Goal: Task Accomplishment & Management: Manage account settings

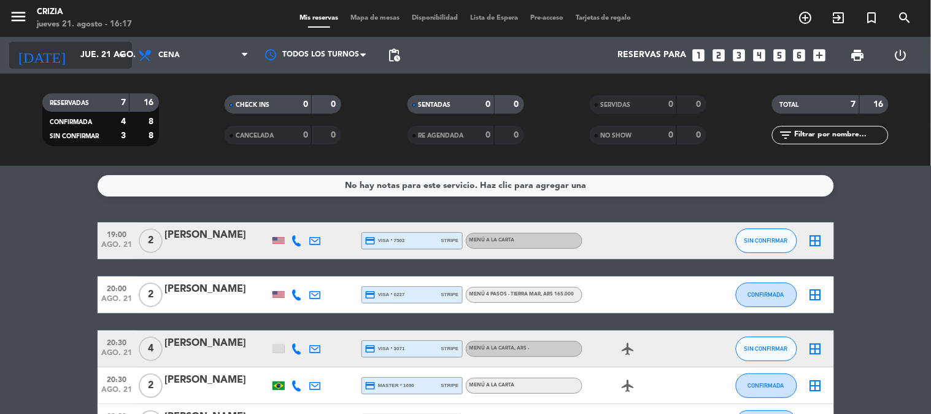
click at [79, 53] on input "jue. 21 ago." at bounding box center [132, 55] width 117 height 22
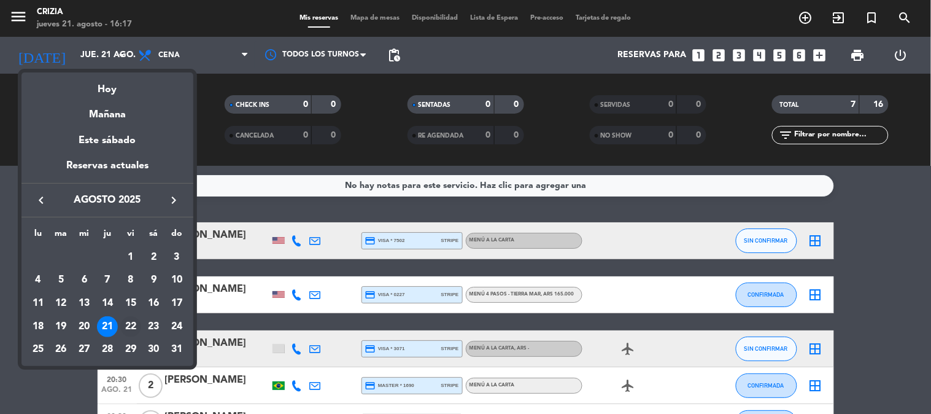
click at [133, 324] on div "22" at bounding box center [130, 326] width 21 height 21
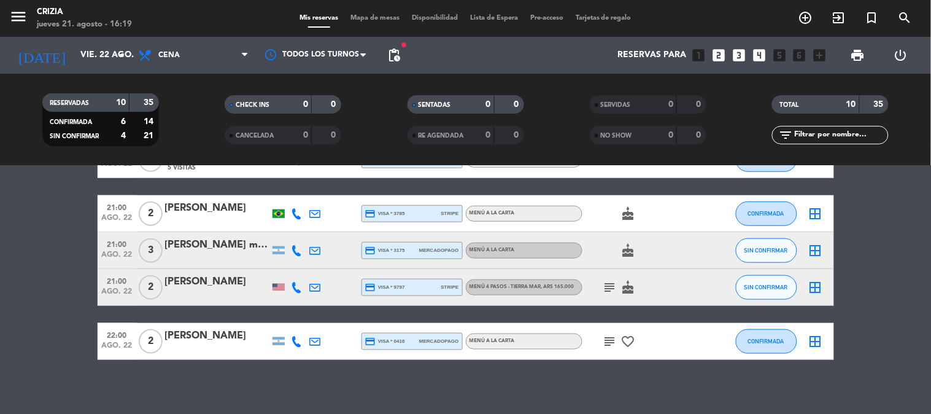
scroll to position [307, 0]
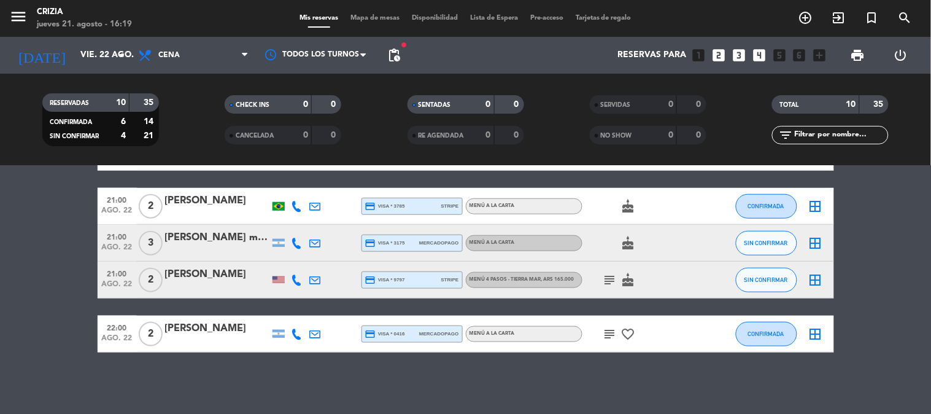
click at [608, 274] on icon "subject" at bounding box center [610, 280] width 15 height 15
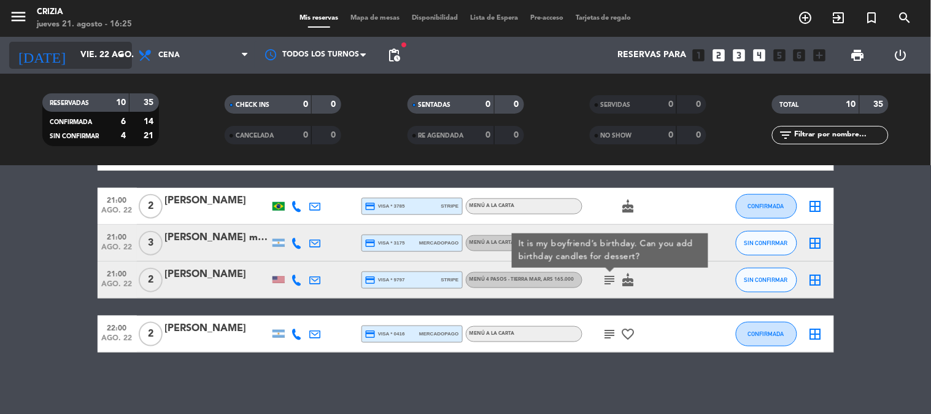
click at [84, 52] on input "vie. 22 ago." at bounding box center [132, 55] width 117 height 22
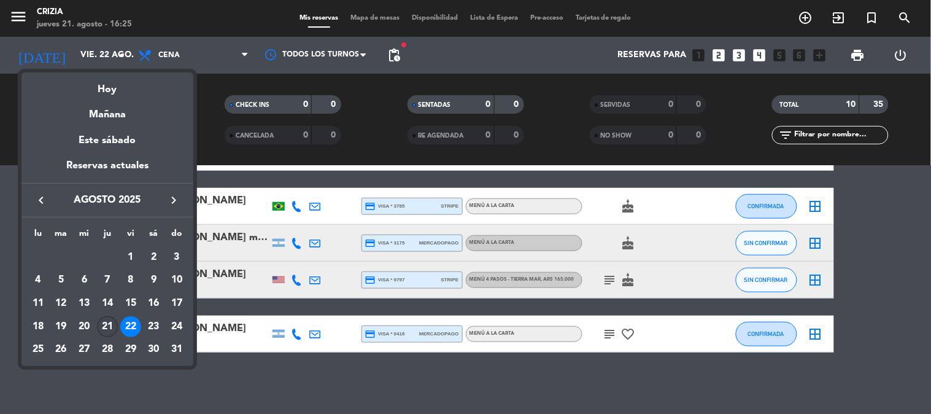
click at [107, 335] on div "21" at bounding box center [107, 326] width 21 height 21
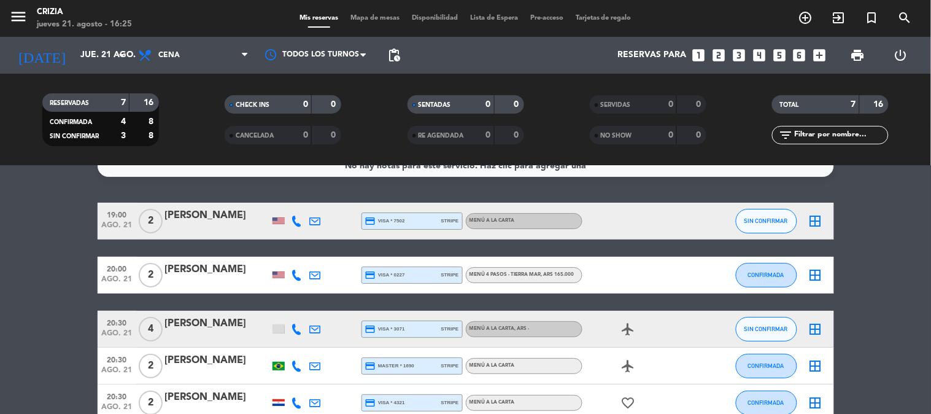
scroll to position [0, 0]
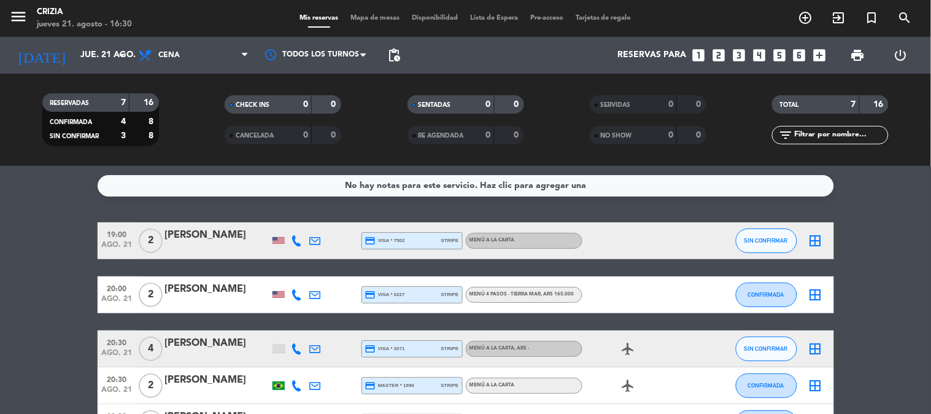
click at [471, 292] on span "MENÚ 4 PASOS - [GEOGRAPHIC_DATA] , ARS 165.000" at bounding box center [522, 294] width 105 height 5
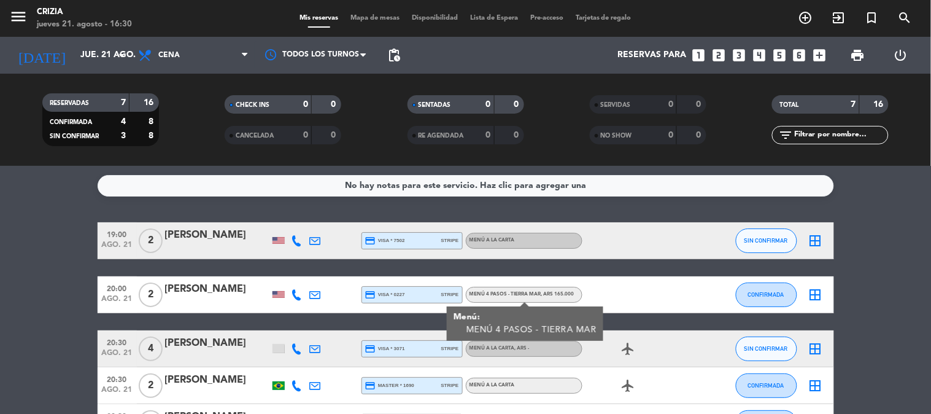
click at [60, 350] on bookings-row "19:00 ago. 21 2 [PERSON_NAME] credit_card visa * 7502 stripe MENÚ A LA CARTA SI…" at bounding box center [465, 385] width 931 height 327
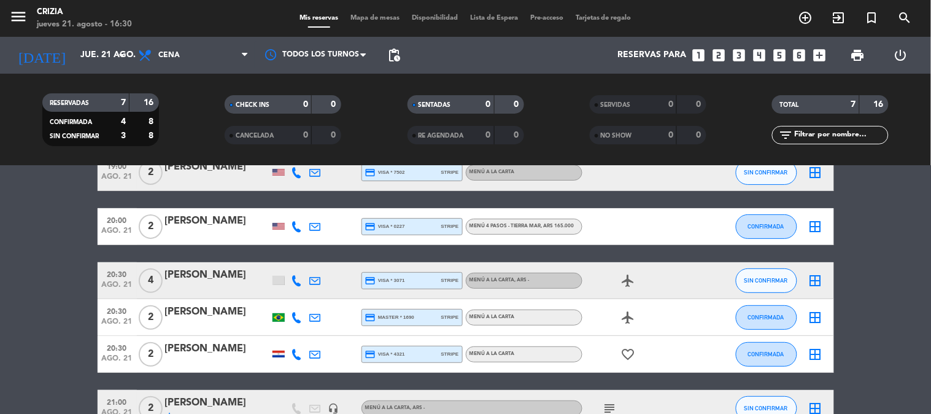
scroll to position [136, 0]
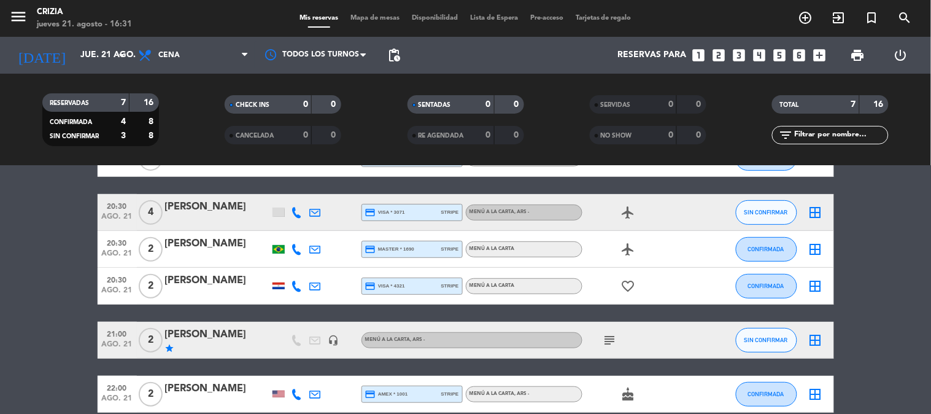
click at [484, 252] on div "MENÚ A LA CARTA" at bounding box center [492, 249] width 45 height 8
click at [87, 283] on bookings-row "19:00 ago. 21 2 [PERSON_NAME] credit_card visa * 7502 stripe MENÚ A LA CARTA SI…" at bounding box center [465, 249] width 931 height 327
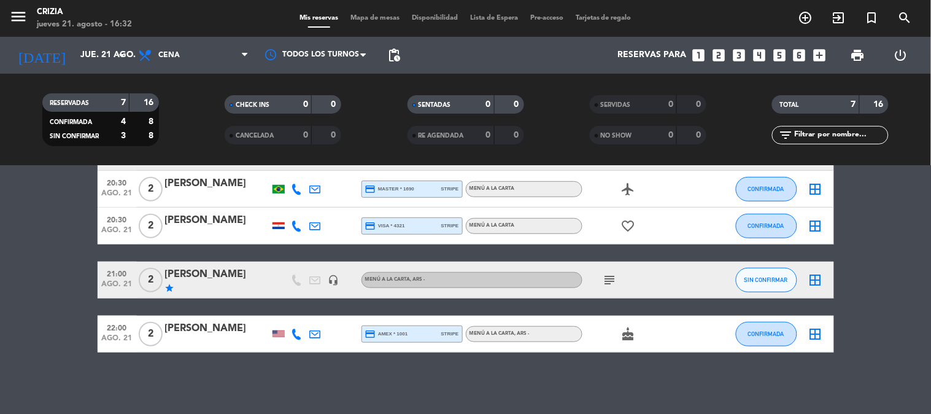
click at [610, 283] on icon "subject" at bounding box center [610, 280] width 15 height 15
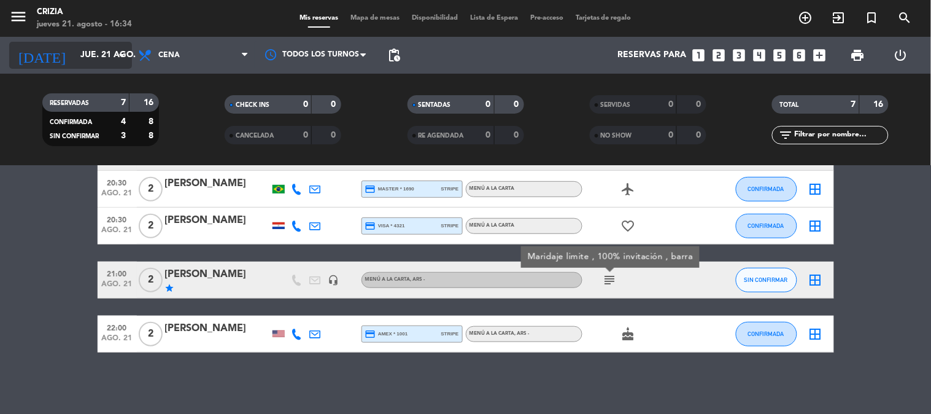
click at [74, 52] on input "jue. 21 ago." at bounding box center [132, 55] width 117 height 22
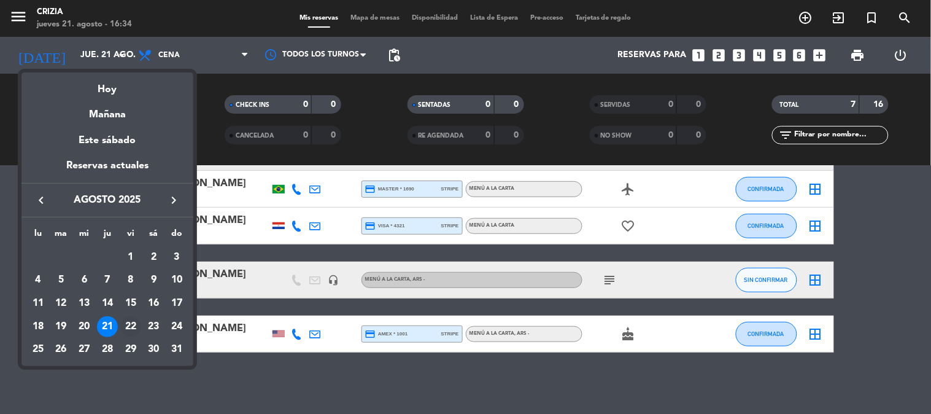
click at [133, 326] on div "22" at bounding box center [130, 326] width 21 height 21
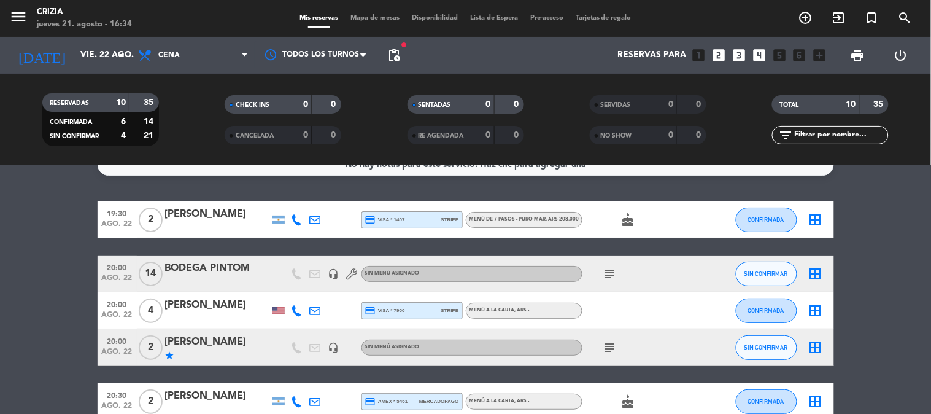
scroll to position [0, 0]
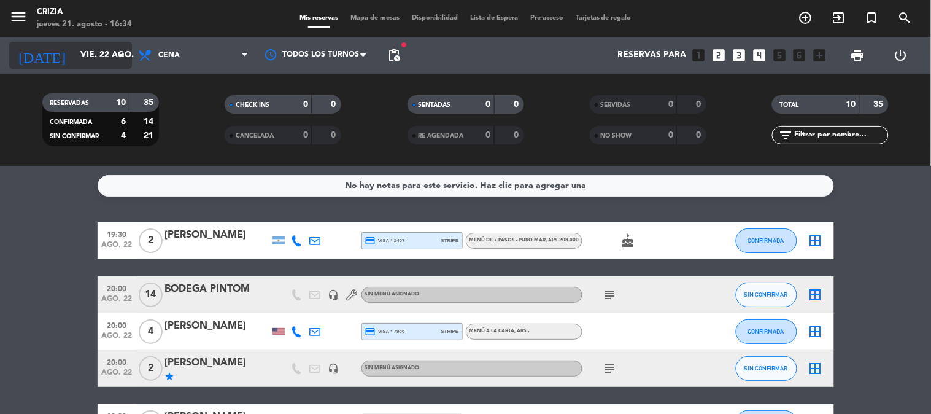
click at [74, 55] on input "vie. 22 ago." at bounding box center [132, 55] width 117 height 22
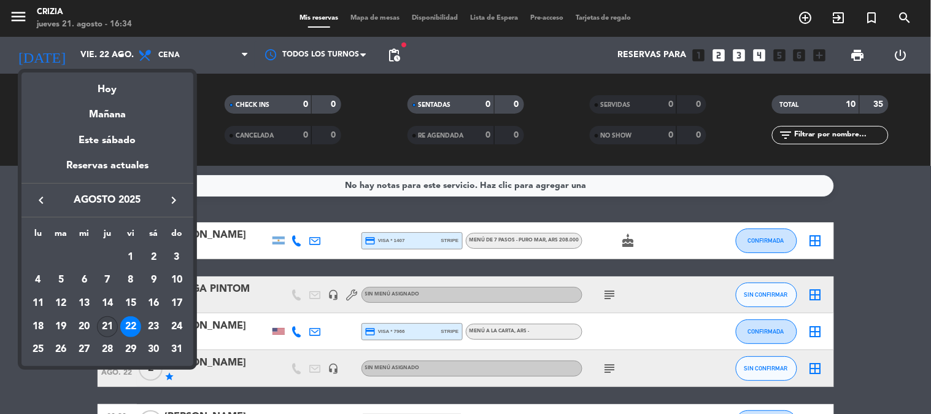
click at [103, 327] on div "21" at bounding box center [107, 326] width 21 height 21
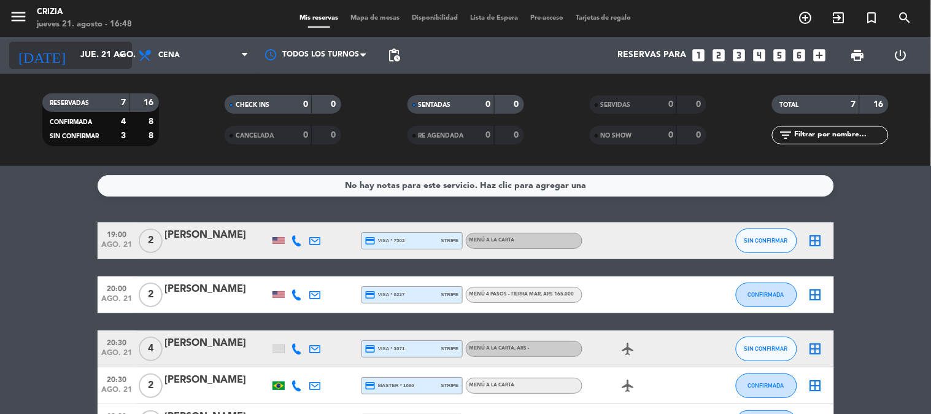
click at [87, 61] on input "jue. 21 ago." at bounding box center [132, 55] width 117 height 22
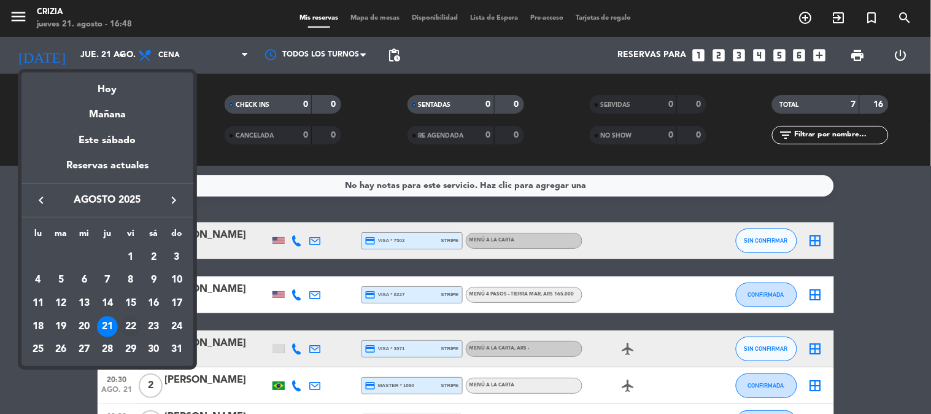
click at [131, 320] on div "22" at bounding box center [130, 326] width 21 height 21
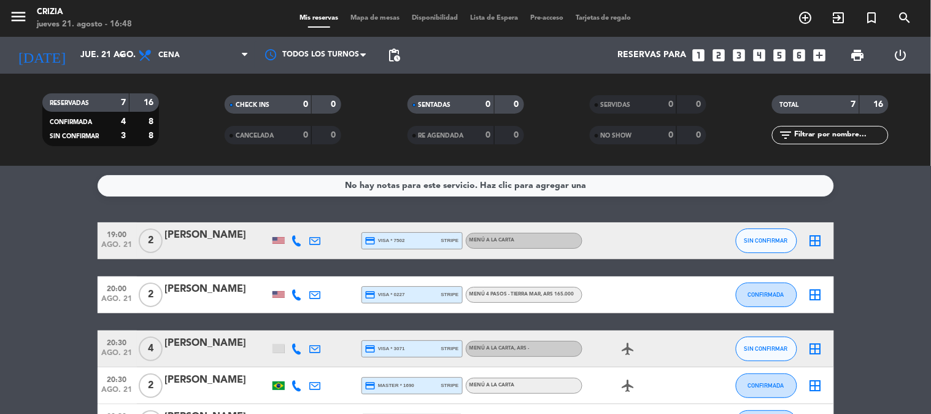
type input "vie. 22 ago."
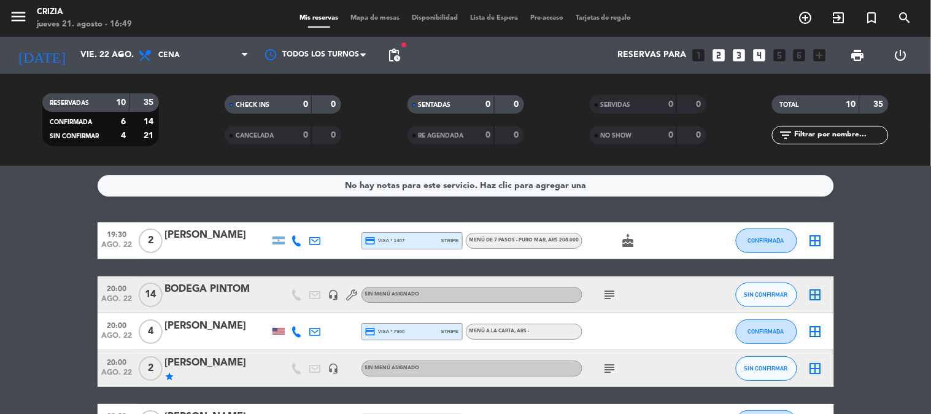
click at [720, 53] on icon "looks_two" at bounding box center [719, 55] width 16 height 16
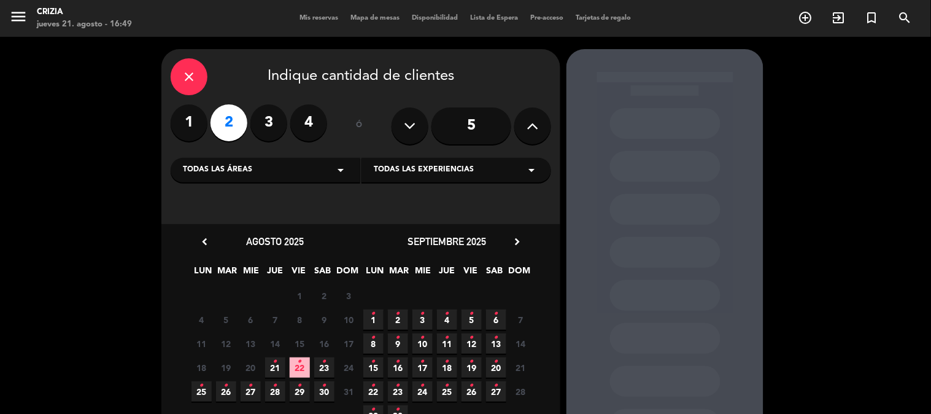
click at [489, 171] on div "Todas las experiencias arrow_drop_down" at bounding box center [457, 170] width 190 height 25
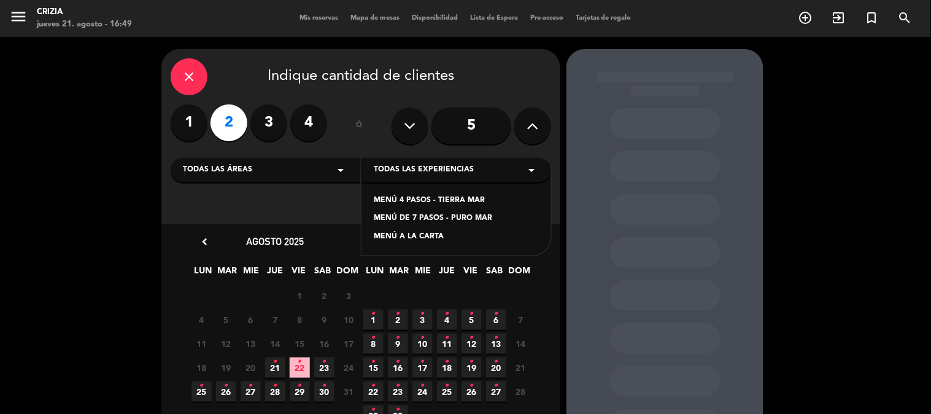
click at [438, 239] on div "MENÚ A LA CARTA" at bounding box center [456, 237] width 165 height 12
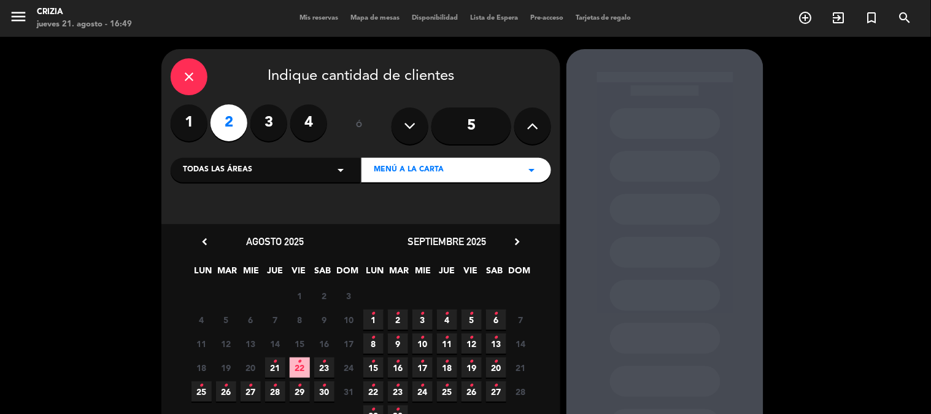
click at [306, 367] on span "22 •" at bounding box center [300, 367] width 20 height 20
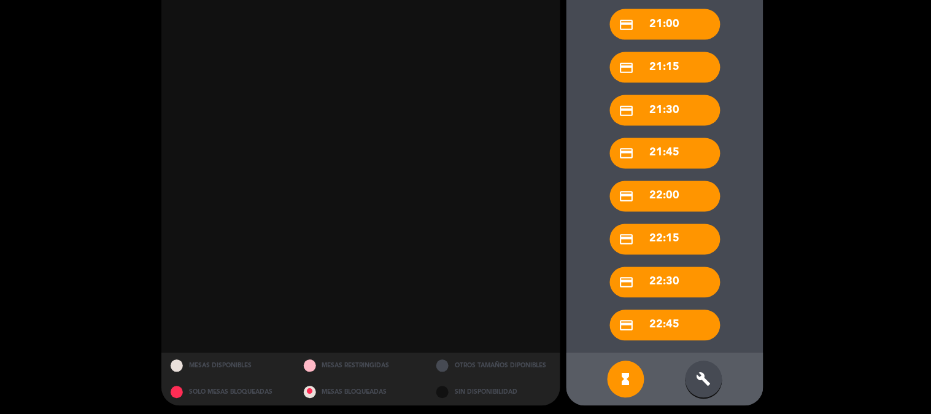
scroll to position [467, 0]
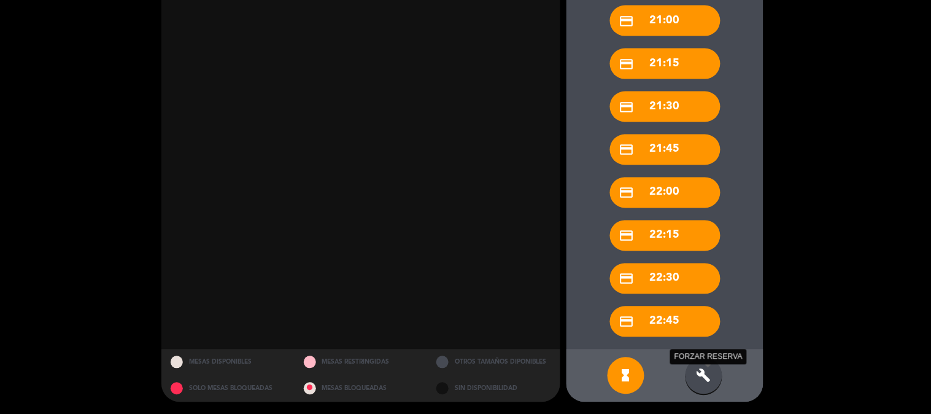
click at [705, 373] on icon "build" at bounding box center [704, 375] width 15 height 15
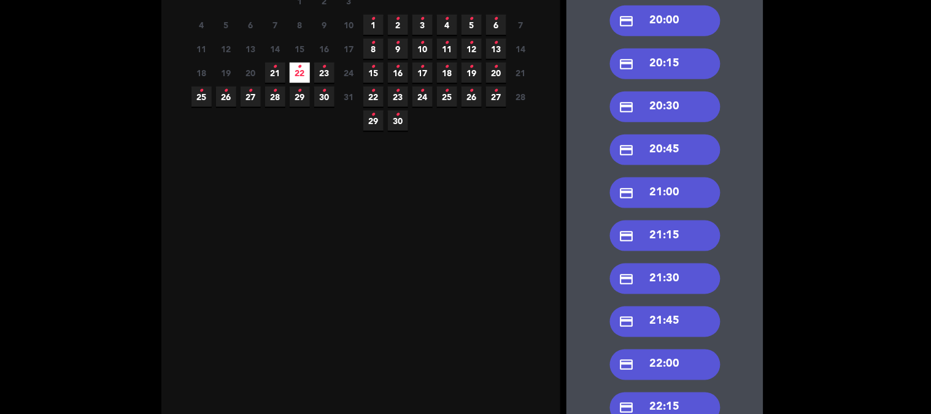
scroll to position [262, 0]
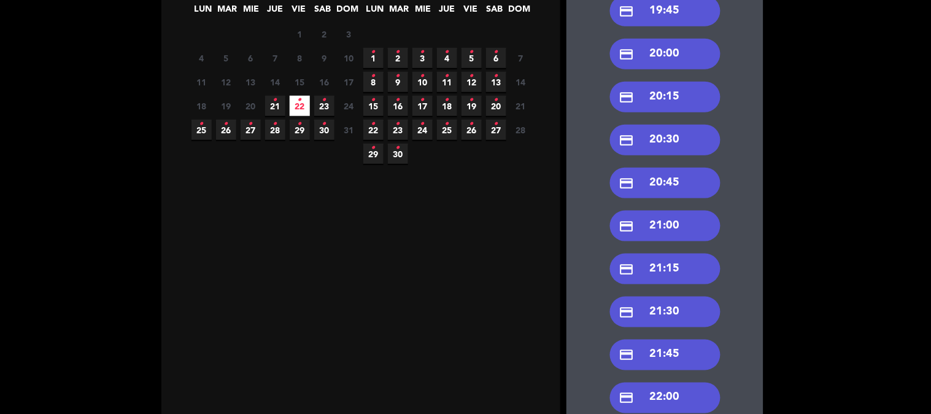
click at [667, 54] on div "credit_card 20:00" at bounding box center [665, 54] width 111 height 31
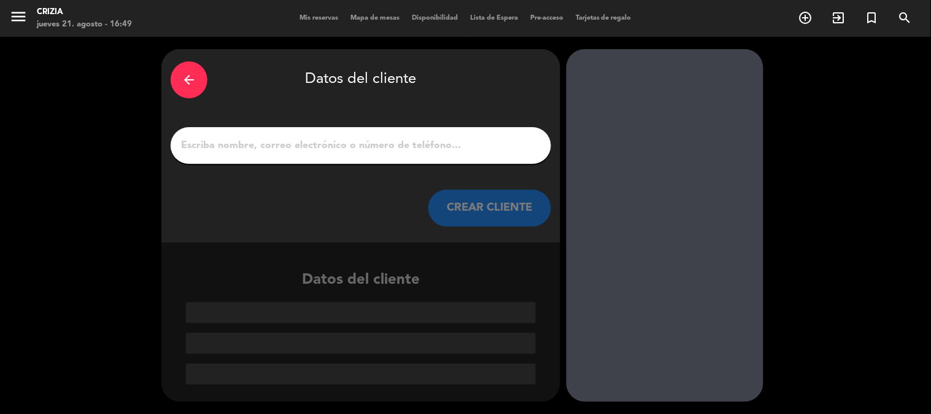
click at [287, 150] on input "1" at bounding box center [361, 145] width 362 height 17
click at [306, 127] on div at bounding box center [361, 145] width 381 height 37
click at [267, 135] on div at bounding box center [361, 145] width 381 height 37
click at [260, 142] on input "1" at bounding box center [361, 145] width 362 height 17
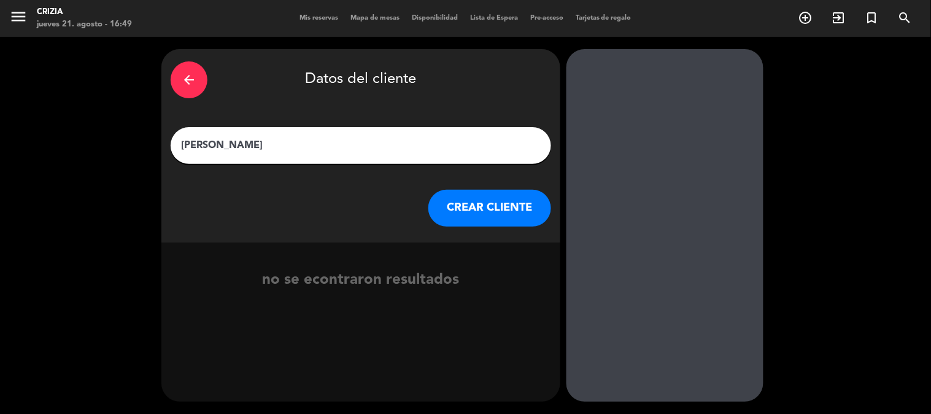
type input "[PERSON_NAME]"
click at [451, 201] on button "CREAR CLIENTE" at bounding box center [490, 208] width 123 height 37
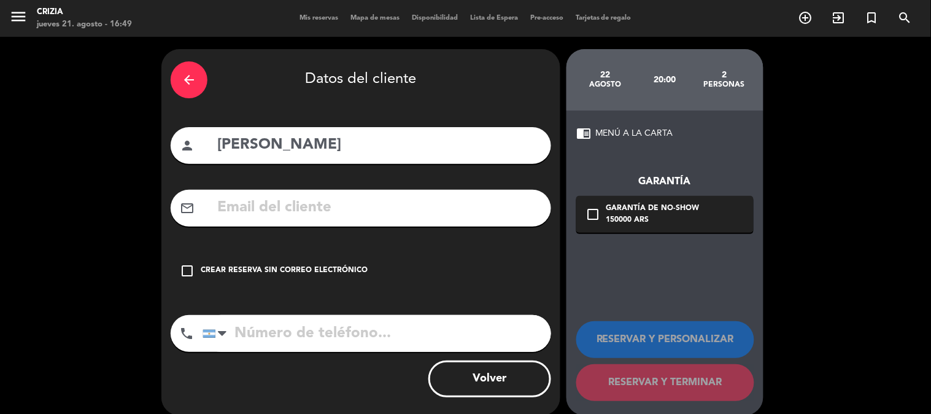
click at [204, 195] on div "mail_outline" at bounding box center [361, 208] width 381 height 37
click at [206, 197] on div "mail_outline" at bounding box center [361, 208] width 381 height 37
click at [327, 220] on input "text" at bounding box center [379, 207] width 326 height 25
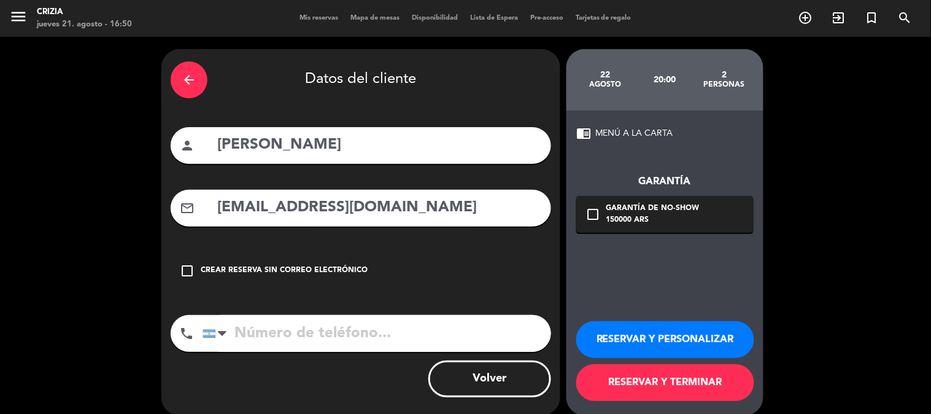
click at [227, 212] on input "[EMAIL_ADDRESS][DOMAIN_NAME]" at bounding box center [379, 207] width 326 height 25
type input "[EMAIL_ADDRESS][DOMAIN_NAME]"
click at [259, 343] on input "tel" at bounding box center [377, 333] width 349 height 37
paste input "[PHONE_NUMBER]"
type input "[PHONE_NUMBER]"
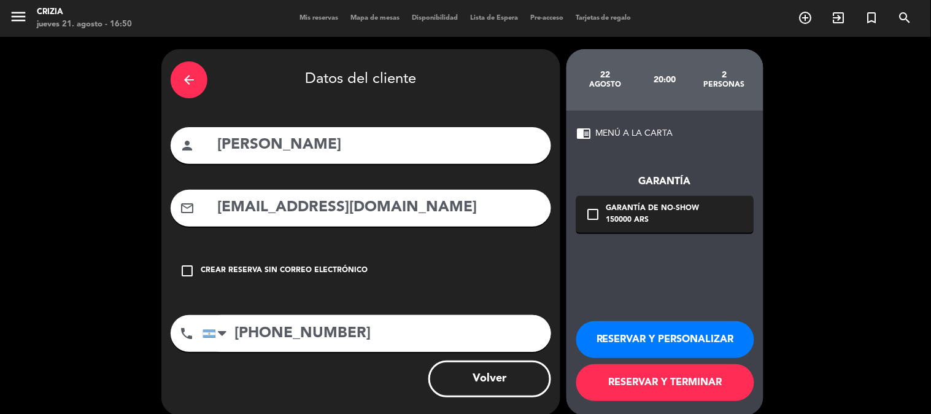
click at [594, 211] on icon "check_box_outline_blank" at bounding box center [593, 214] width 15 height 15
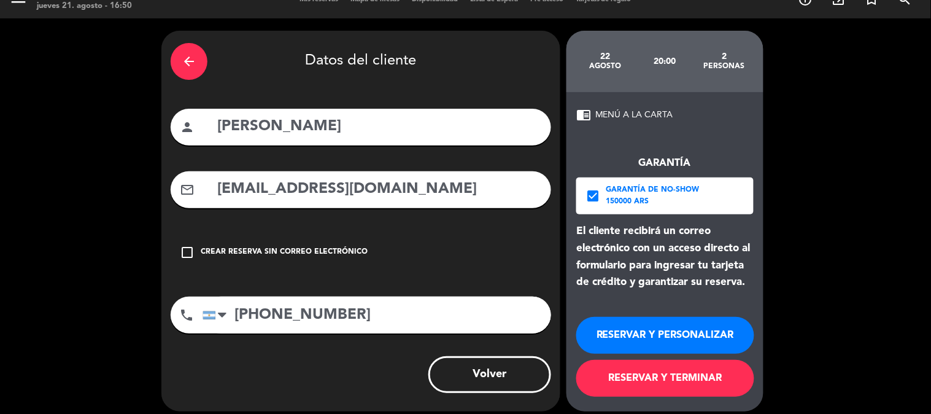
scroll to position [28, 0]
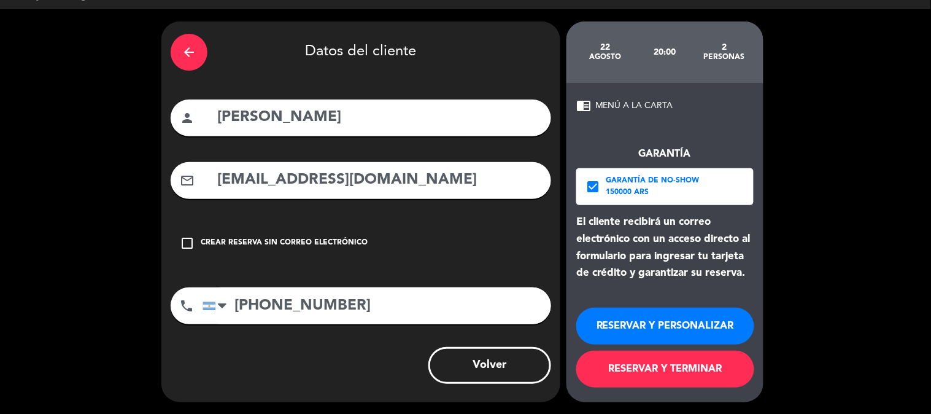
click at [694, 372] on button "RESERVAR Y TERMINAR" at bounding box center [666, 369] width 178 height 37
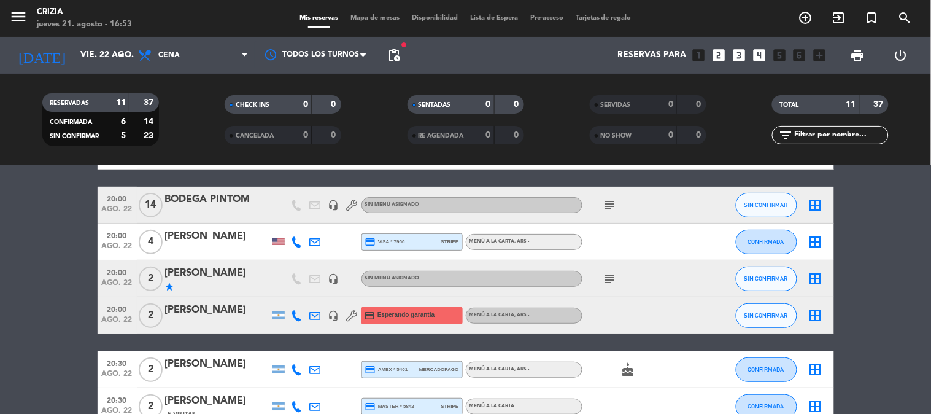
scroll to position [68, 0]
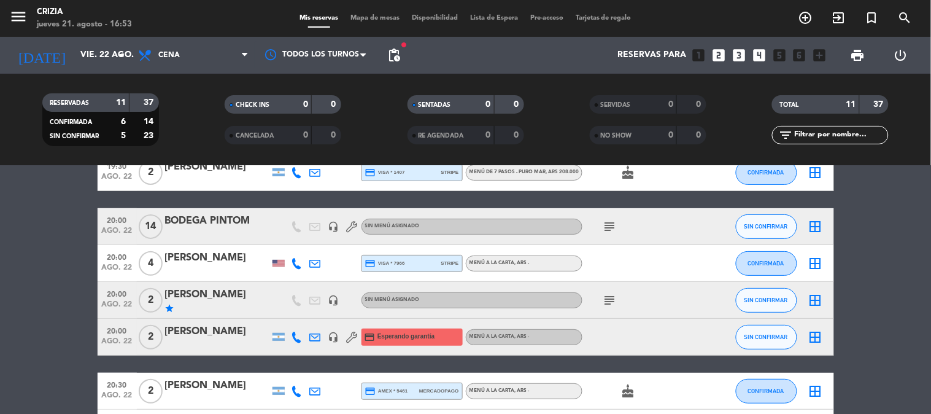
click at [384, 53] on span "pending_actions" at bounding box center [394, 55] width 25 height 25
click at [390, 56] on span "pending_actions" at bounding box center [394, 55] width 15 height 15
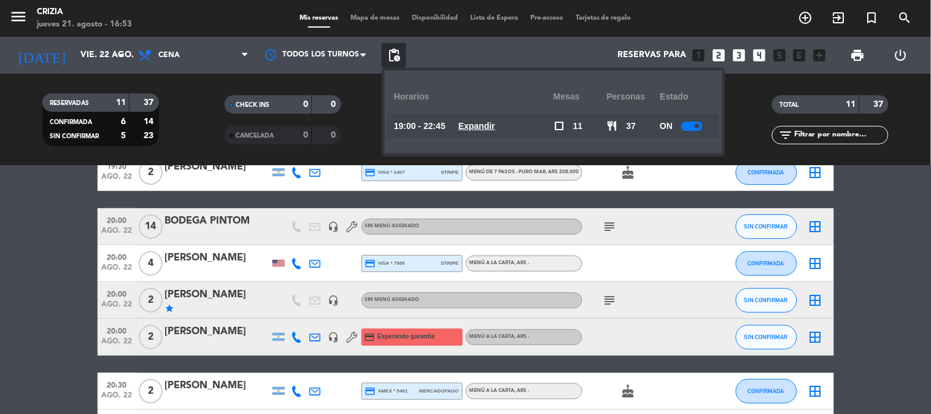
click at [484, 127] on u "Expandir" at bounding box center [477, 126] width 37 height 10
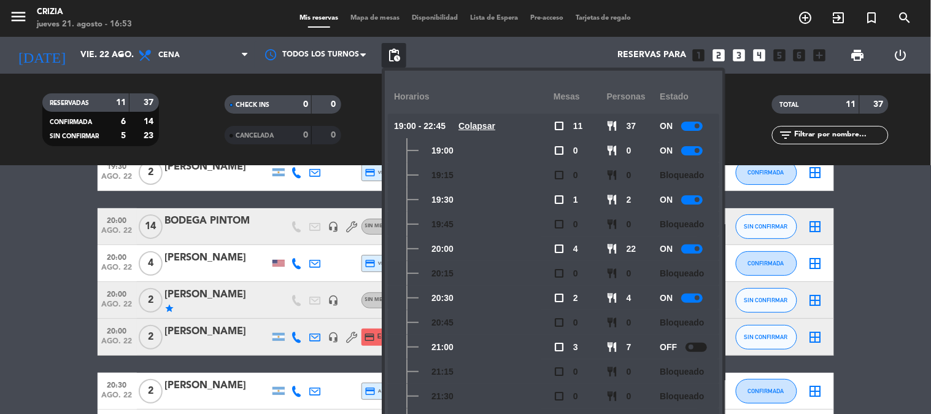
click at [701, 250] on div at bounding box center [692, 248] width 21 height 9
click at [15, 272] on bookings-row "19:30 ago. 22 2 [PERSON_NAME] credit_card visa * 1407 stripe MENÚ DE 7 PASOS - …" at bounding box center [465, 391] width 931 height 474
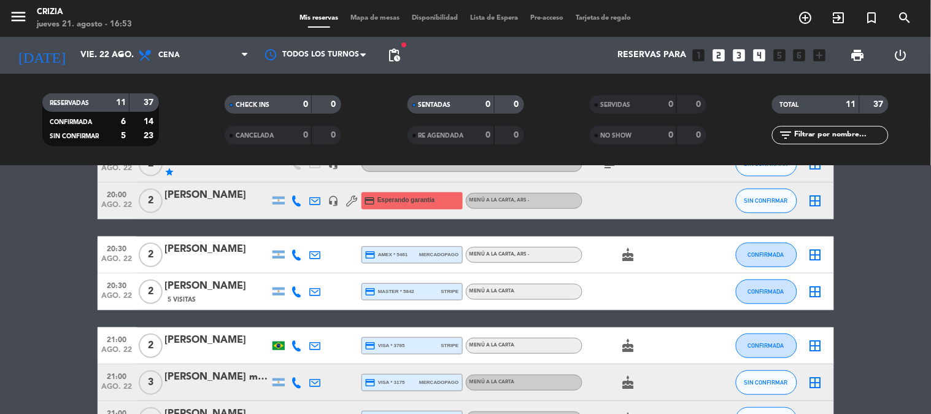
scroll to position [273, 0]
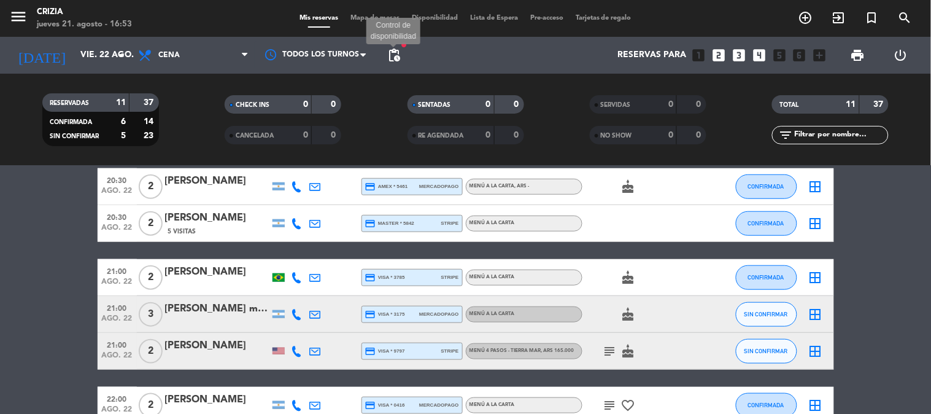
click at [398, 52] on span "pending_actions" at bounding box center [394, 55] width 15 height 15
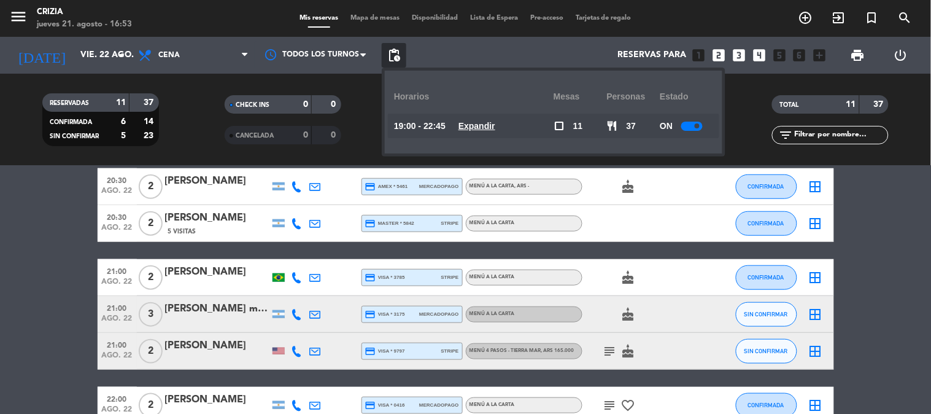
click at [483, 126] on u "Expandir" at bounding box center [477, 126] width 37 height 10
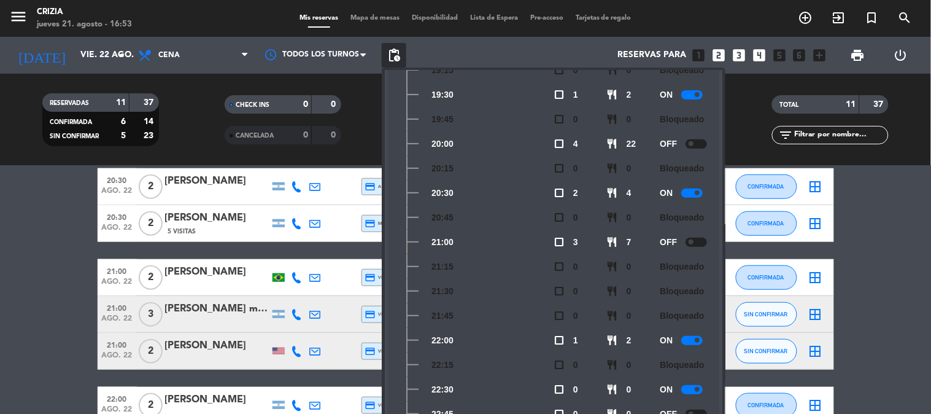
scroll to position [107, 0]
click at [58, 315] on bookings-row "19:30 ago. 22 2 [PERSON_NAME] credit_card visa * 1407 stripe MENÚ DE 7 PASOS - …" at bounding box center [465, 187] width 931 height 474
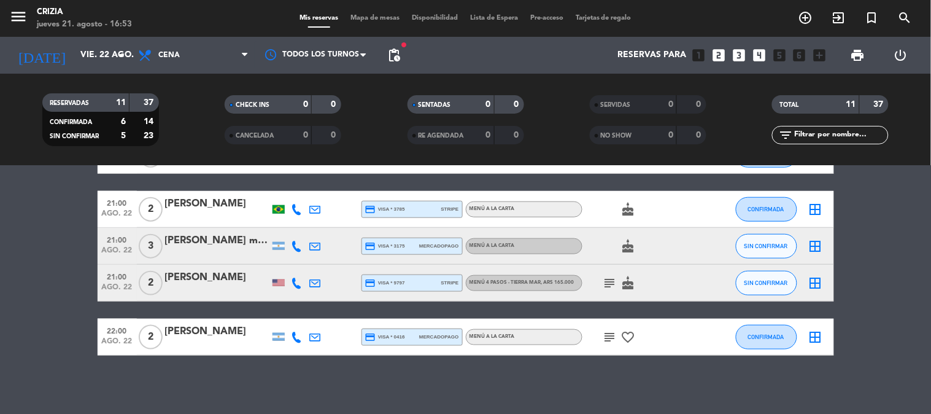
scroll to position [273, 0]
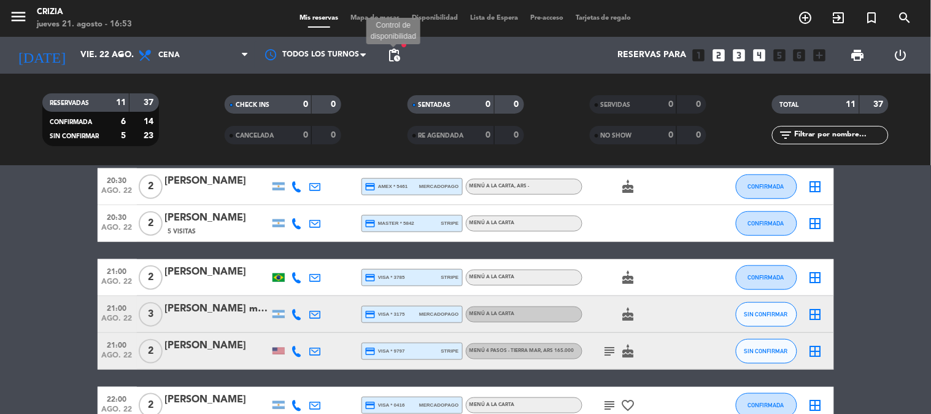
click at [397, 58] on span "pending_actions" at bounding box center [394, 55] width 15 height 15
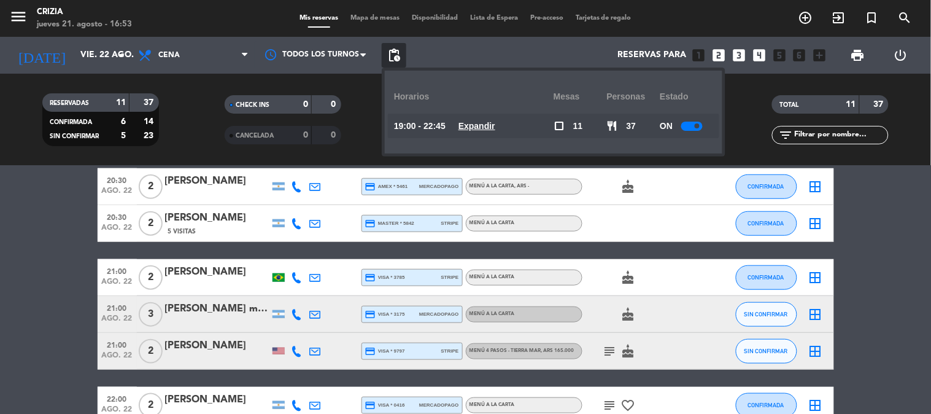
click at [489, 121] on u "Expandir" at bounding box center [477, 126] width 37 height 10
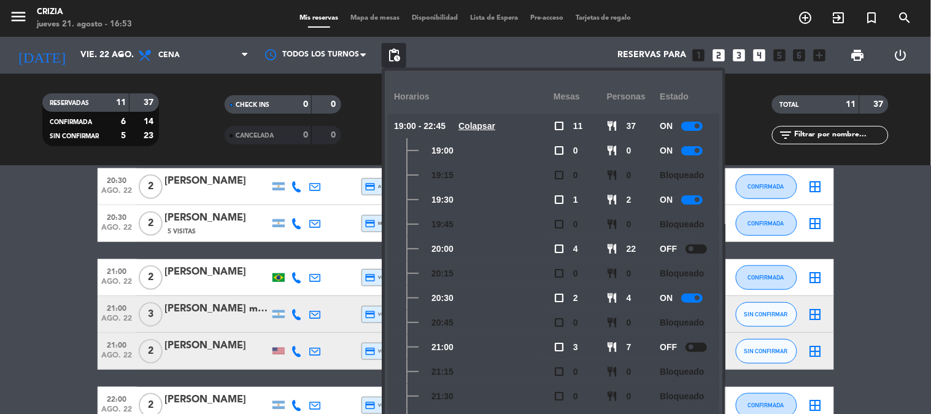
click at [39, 266] on bookings-row "19:30 ago. 22 2 [PERSON_NAME] credit_card visa * 1407 stripe MENÚ DE 7 PASOS - …" at bounding box center [465, 187] width 931 height 474
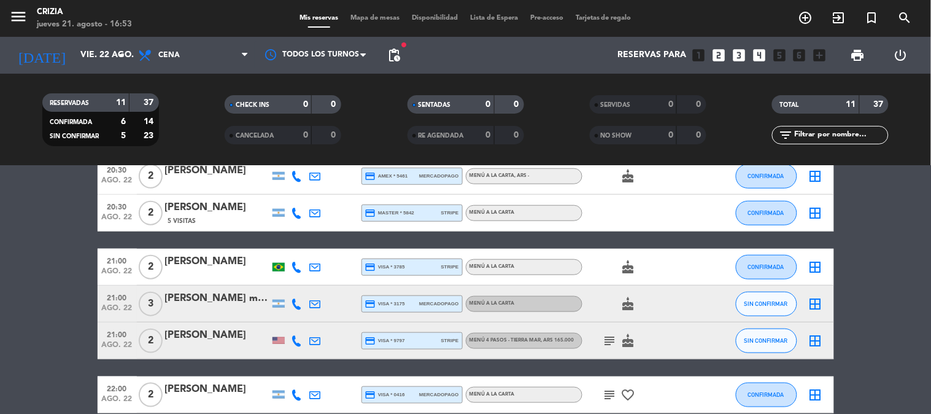
scroll to position [204, 0]
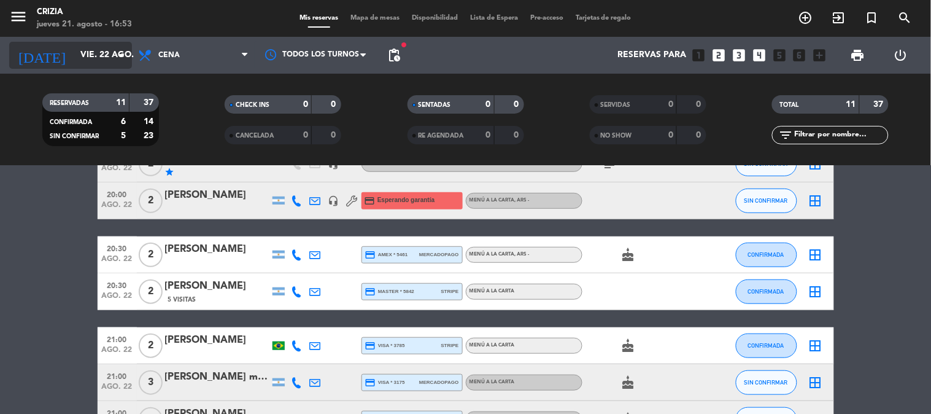
click at [74, 57] on input "vie. 22 ago." at bounding box center [132, 55] width 117 height 22
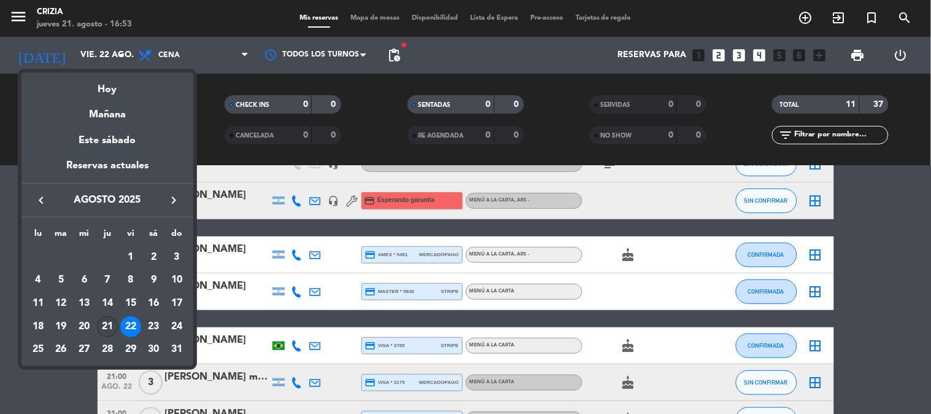
click at [111, 326] on div "21" at bounding box center [107, 326] width 21 height 21
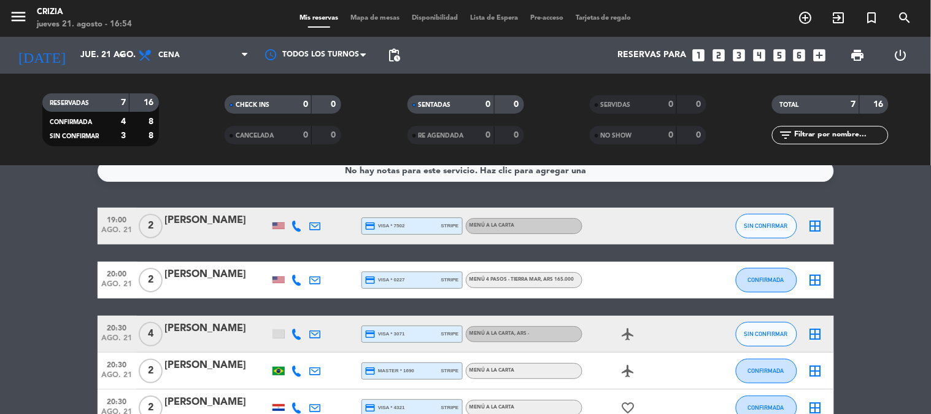
scroll to position [0, 0]
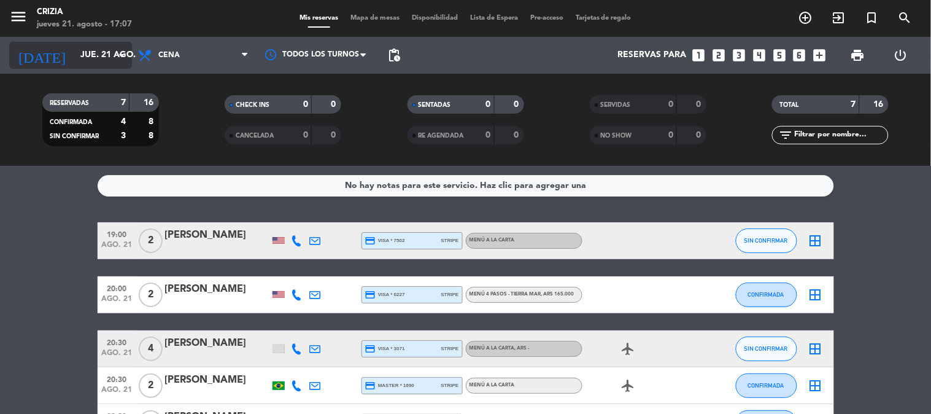
click at [74, 59] on input "jue. 21 ago." at bounding box center [132, 55] width 117 height 22
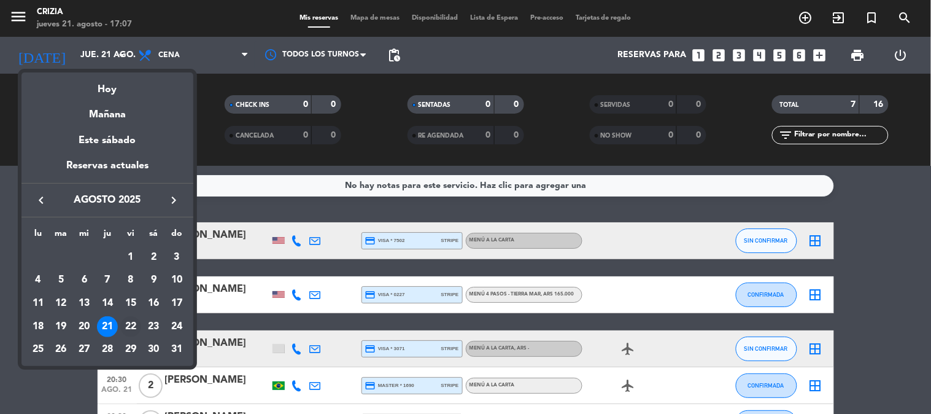
click at [137, 320] on div "22" at bounding box center [130, 326] width 21 height 21
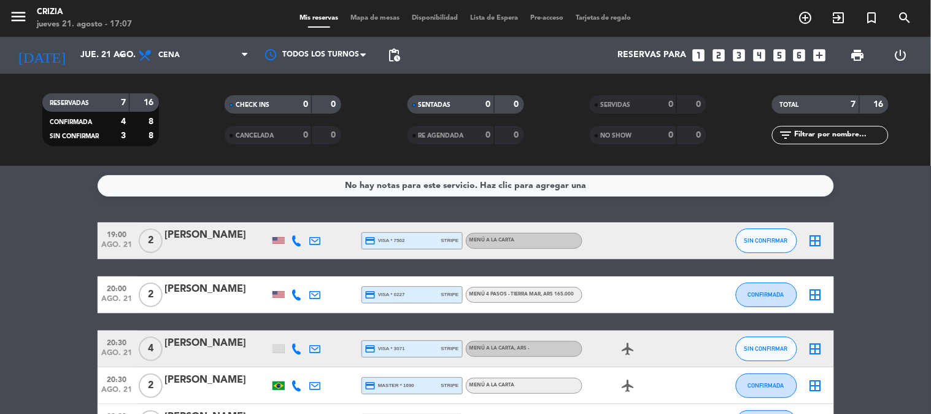
type input "vie. 22 ago."
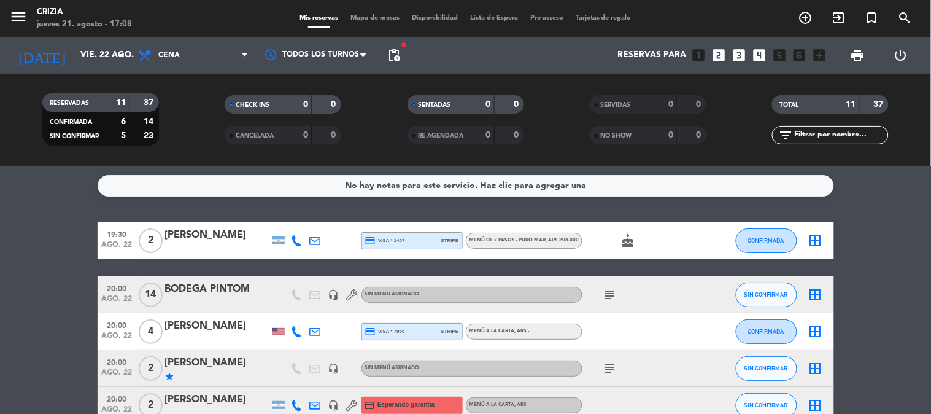
click at [405, 52] on span "pending_actions" at bounding box center [394, 55] width 25 height 25
click at [397, 51] on span "pending_actions" at bounding box center [394, 55] width 15 height 15
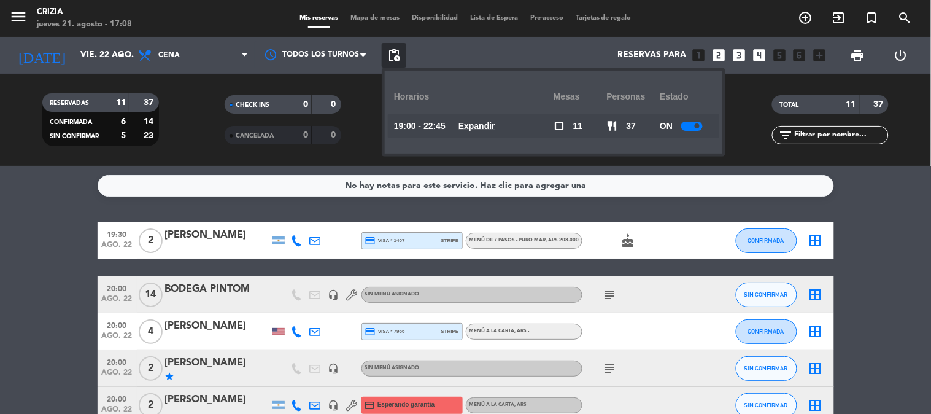
click at [475, 117] on div "19:00 - 22:45 Expandir" at bounding box center [474, 126] width 160 height 25
drag, startPoint x: 476, startPoint y: 122, endPoint x: 606, endPoint y: 125, distance: 129.6
click at [477, 122] on u "Expandir" at bounding box center [477, 126] width 37 height 10
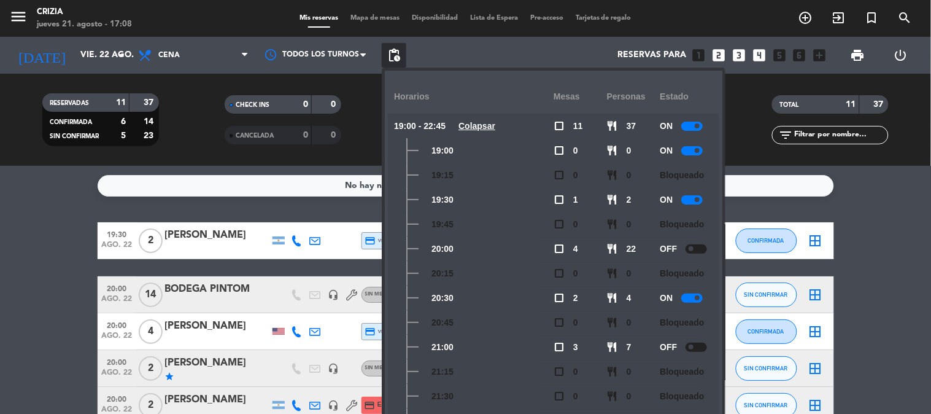
click at [690, 123] on div at bounding box center [692, 126] width 21 height 9
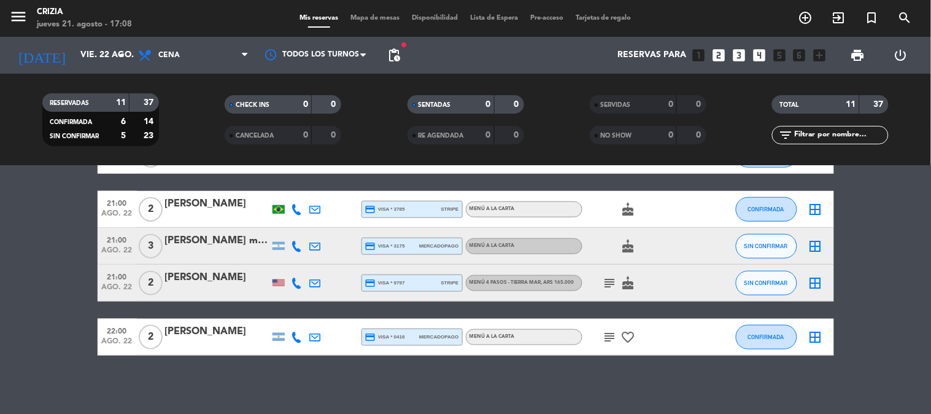
scroll to position [344, 0]
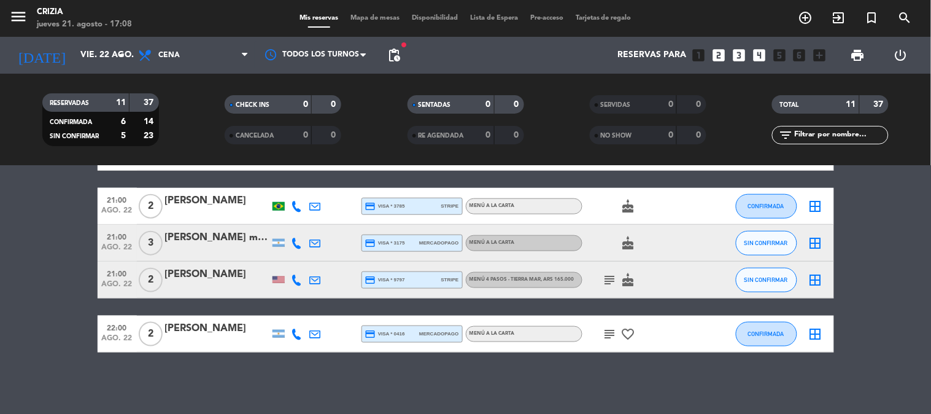
click at [612, 274] on icon "subject" at bounding box center [610, 280] width 15 height 15
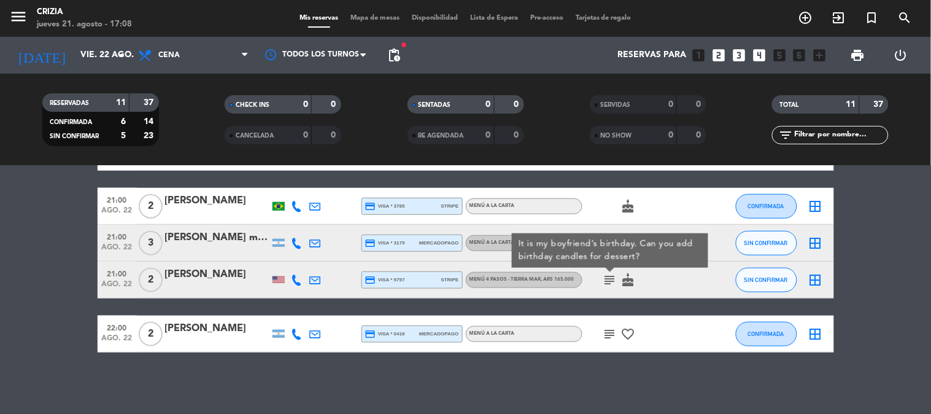
click at [34, 282] on bookings-row "19:30 ago. 22 2 [PERSON_NAME] credit_card visa * 1407 stripe MENÚ DE 7 PASOS - …" at bounding box center [465, 115] width 931 height 474
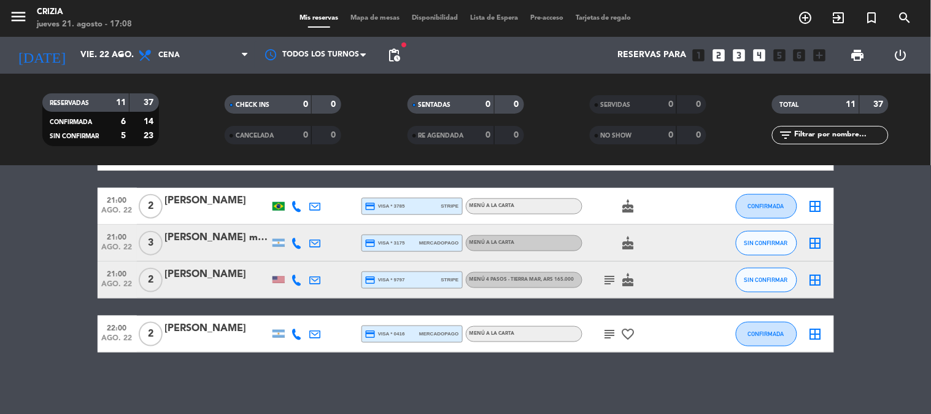
click at [866, 271] on bookings-row "19:30 ago. 22 2 [PERSON_NAME] credit_card visa * 1407 stripe MENÚ DE 7 PASOS - …" at bounding box center [465, 115] width 931 height 474
click at [868, 282] on bookings-row "19:30 ago. 22 2 [PERSON_NAME] credit_card visa * 1407 stripe MENÚ DE 7 PASOS - …" at bounding box center [465, 115] width 931 height 474
click at [521, 278] on span "MENÚ 4 PASOS - [GEOGRAPHIC_DATA] , ARS 165.000" at bounding box center [522, 279] width 105 height 5
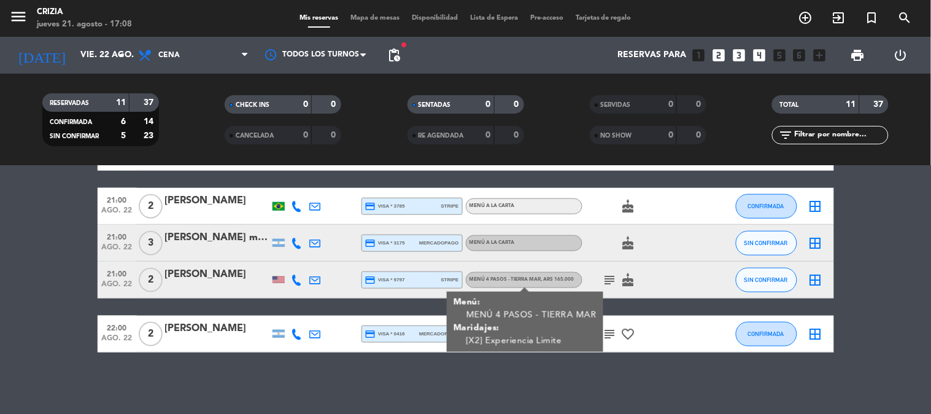
click at [234, 267] on div "[PERSON_NAME]" at bounding box center [217, 274] width 104 height 16
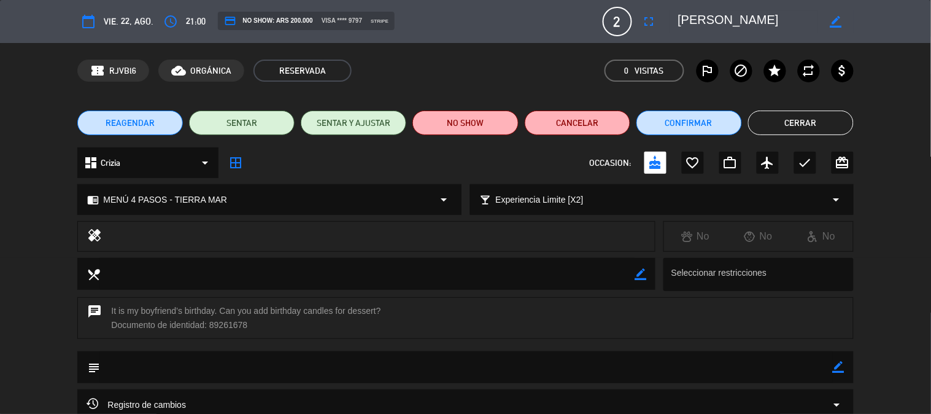
click at [207, 203] on span "MENÚ 4 PASOS - TIERRA MAR" at bounding box center [165, 200] width 124 height 14
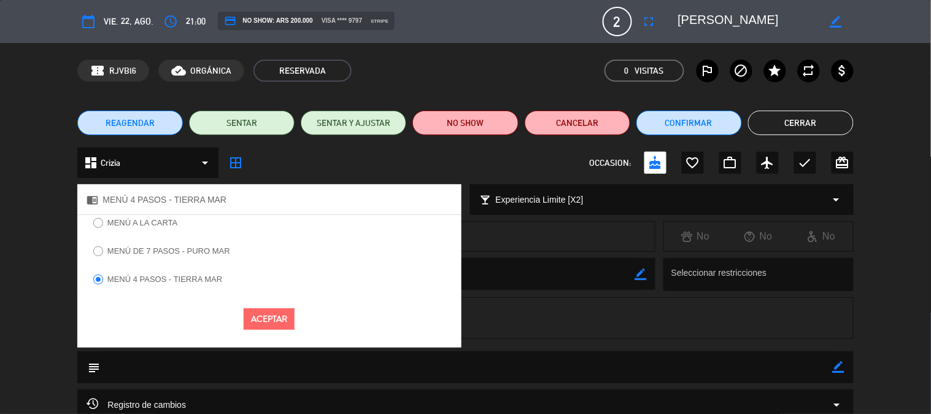
click at [258, 315] on button "Aceptar" at bounding box center [269, 318] width 51 height 21
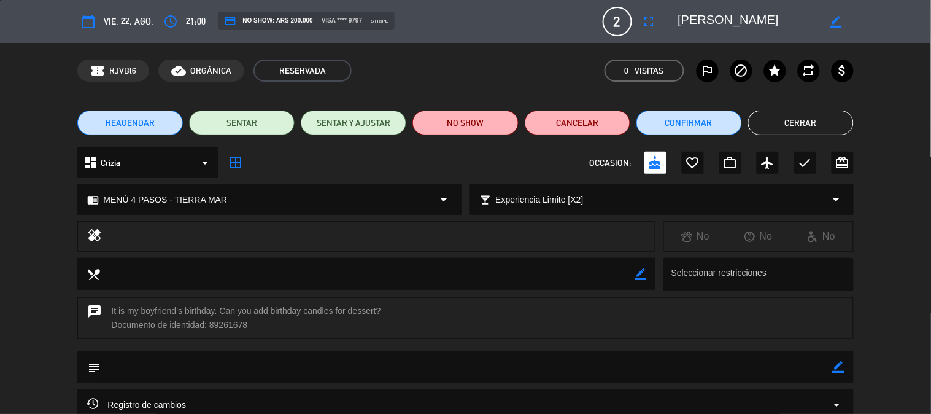
click at [212, 193] on span "MENÚ 4 PASOS - TIERRA MAR" at bounding box center [165, 200] width 124 height 14
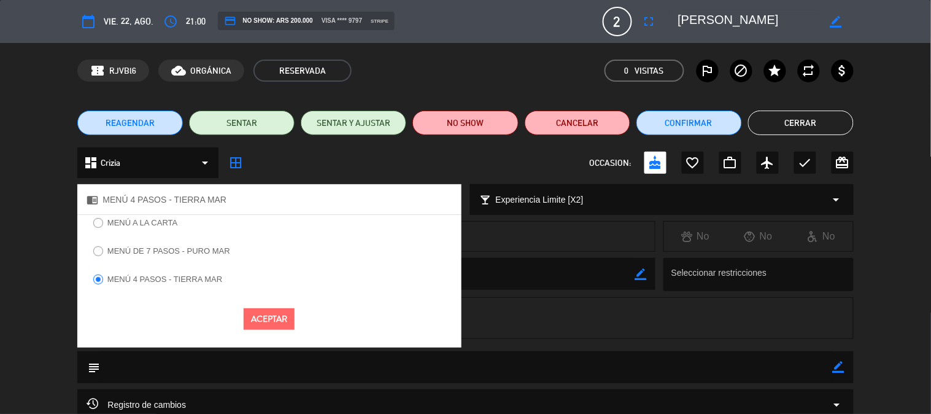
click at [182, 246] on label "MENÚ DE 7 PASOS - PURO MAR" at bounding box center [162, 253] width 150 height 20
click at [273, 302] on div "Aceptar" at bounding box center [269, 319] width 384 height 40
click at [268, 317] on button "Aceptar" at bounding box center [269, 318] width 51 height 21
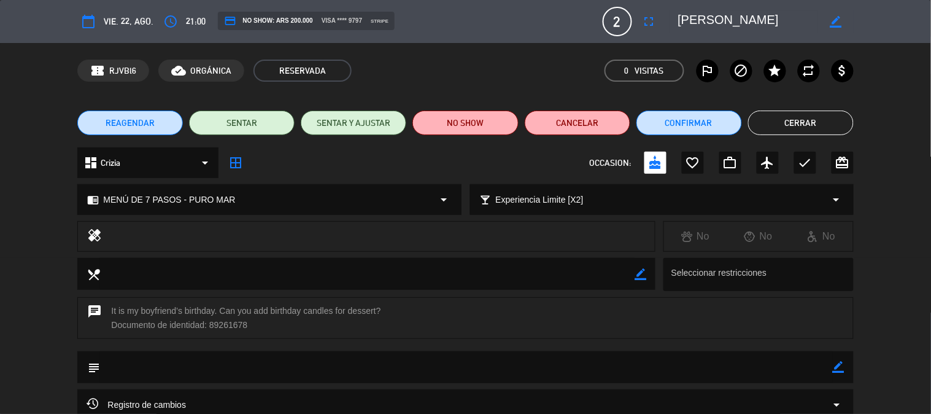
click at [748, 203] on div "local_bar Experiencia Limite [X2] arrow_drop_down" at bounding box center [662, 199] width 383 height 29
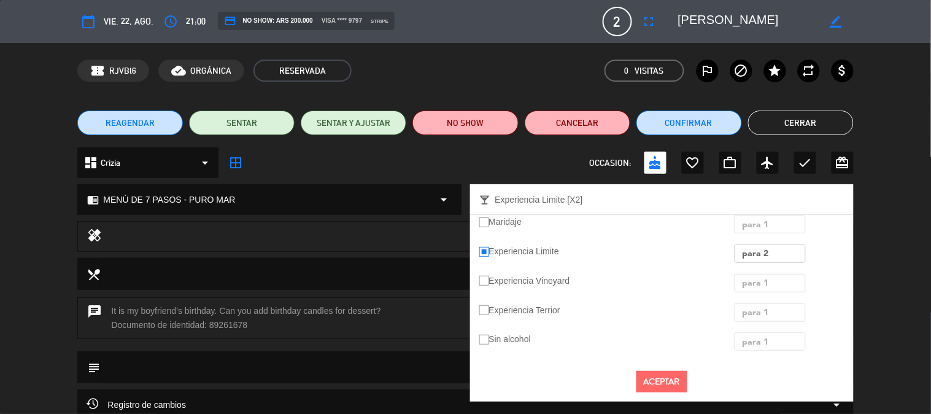
click at [765, 249] on span "para 2" at bounding box center [755, 254] width 26 height 14
click at [482, 254] on ins at bounding box center [485, 252] width 10 height 10
click at [482, 254] on input "Experiencia Limite" at bounding box center [484, 251] width 8 height 8
radio input "true"
click at [646, 383] on button "Aceptar" at bounding box center [662, 381] width 51 height 21
